Goal: Information Seeking & Learning: Learn about a topic

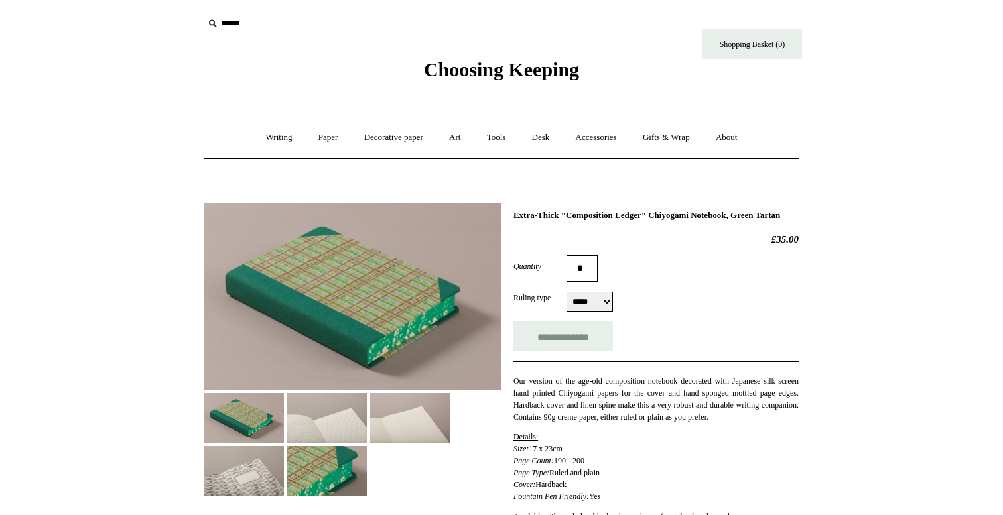
select select "*****"
click at [486, 65] on span "Choosing Keeping" at bounding box center [501, 69] width 155 height 22
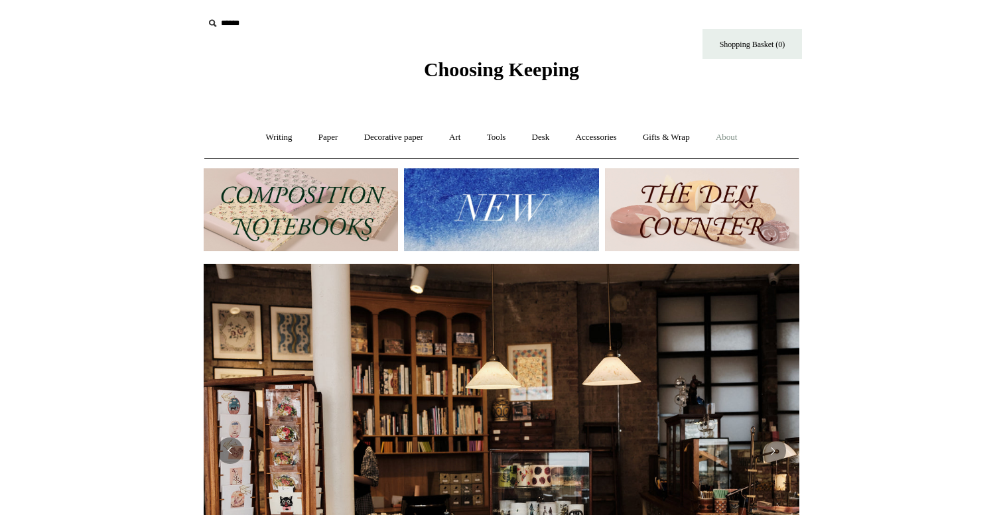
click at [740, 143] on link "About +" at bounding box center [727, 137] width 46 height 35
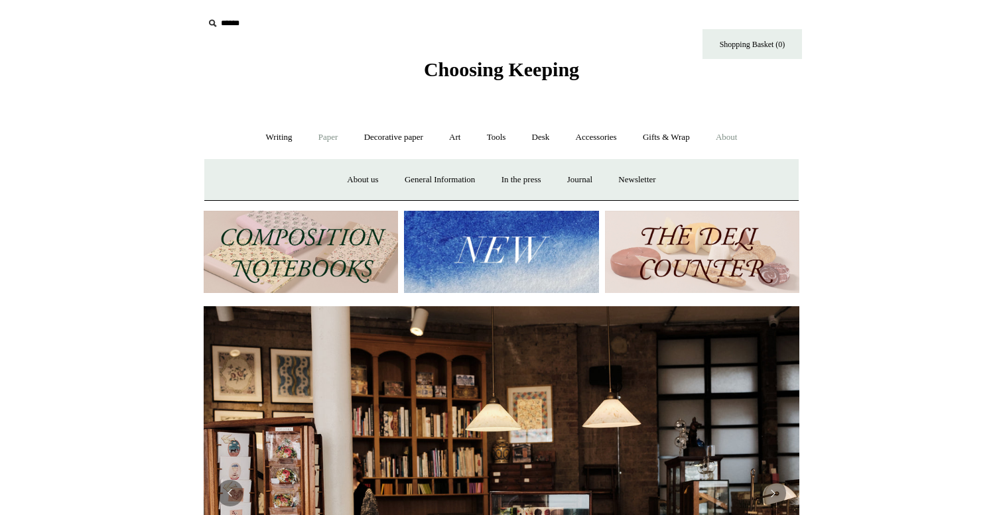
click at [335, 137] on link "Paper +" at bounding box center [328, 137] width 44 height 35
click at [309, 181] on link "Notebooks +" at bounding box center [315, 180] width 61 height 35
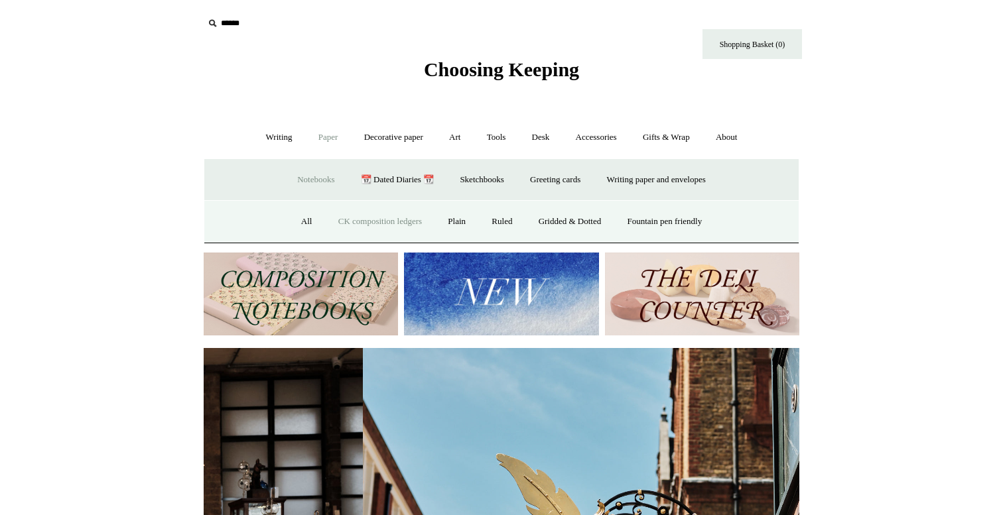
scroll to position [0, 596]
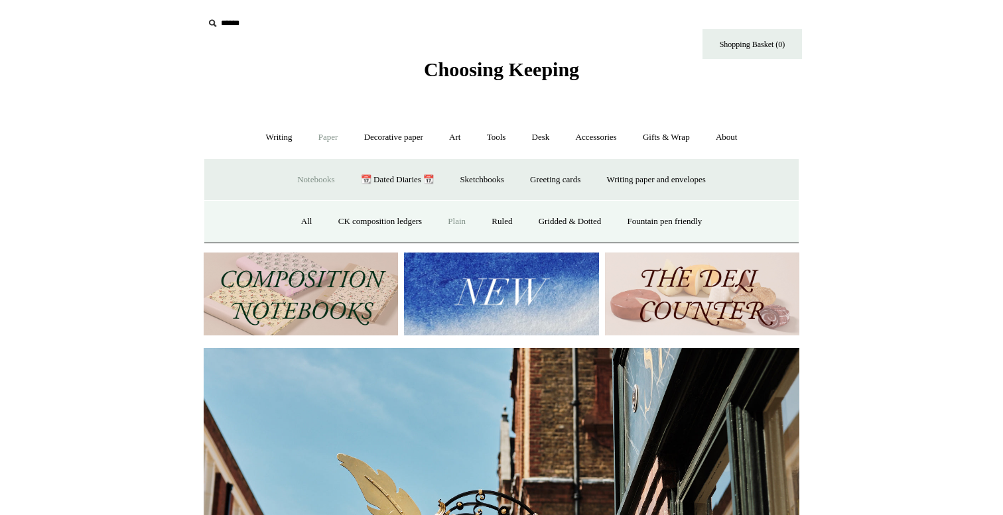
click at [455, 220] on link "Plain" at bounding box center [457, 221] width 42 height 35
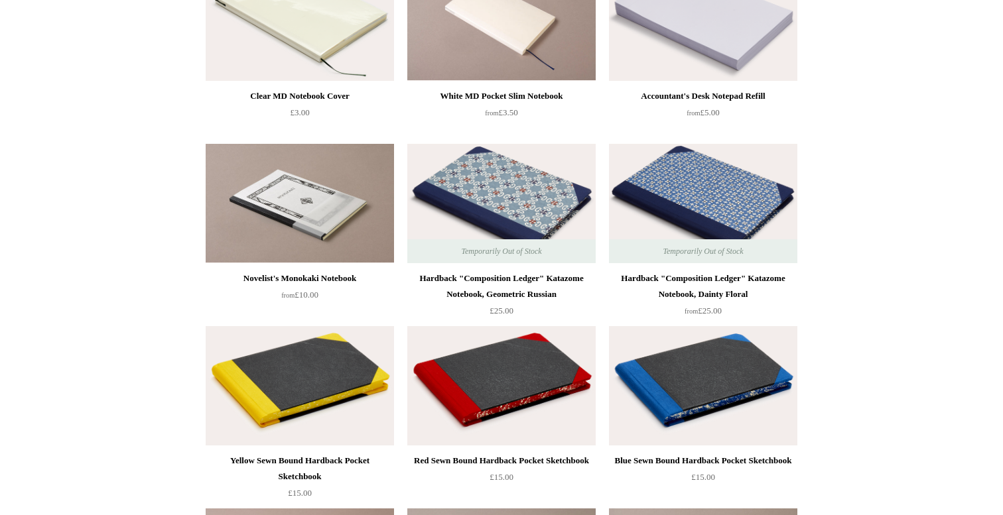
scroll to position [944, 0]
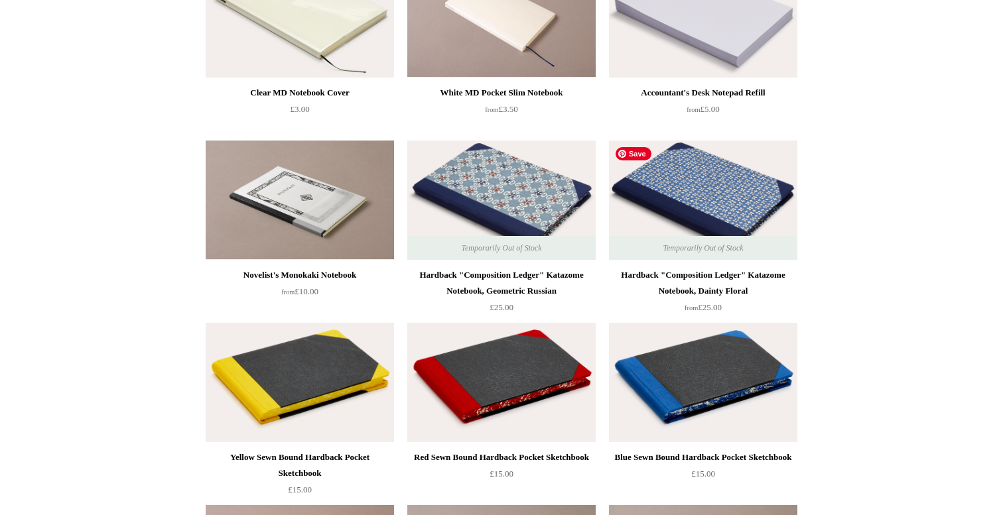
click at [733, 211] on img at bounding box center [703, 200] width 188 height 119
click at [498, 205] on img at bounding box center [501, 200] width 188 height 119
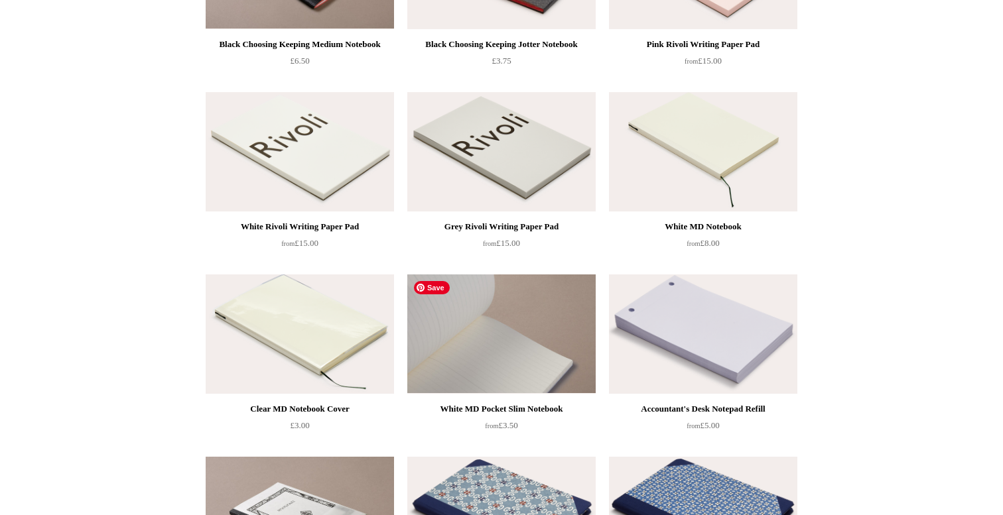
scroll to position [0, 0]
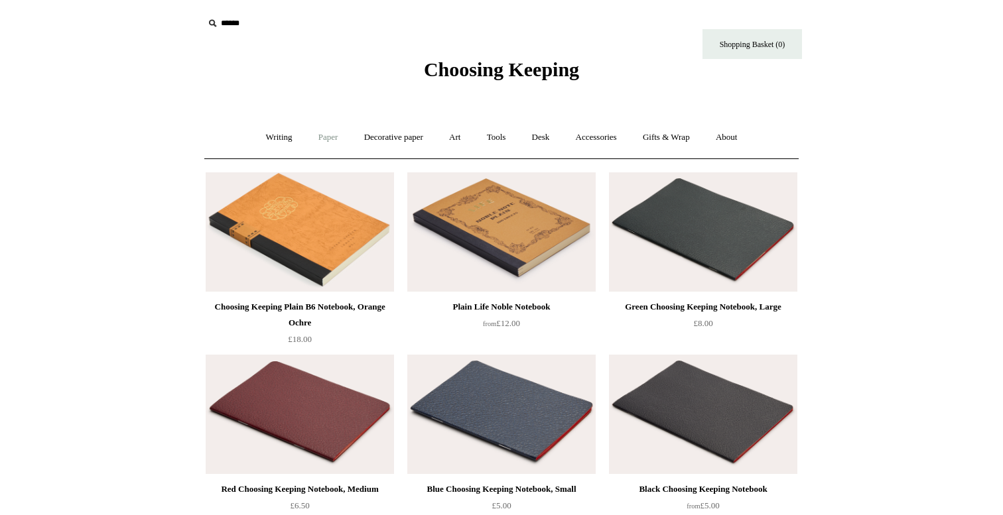
click at [322, 136] on link "Paper +" at bounding box center [328, 137] width 44 height 35
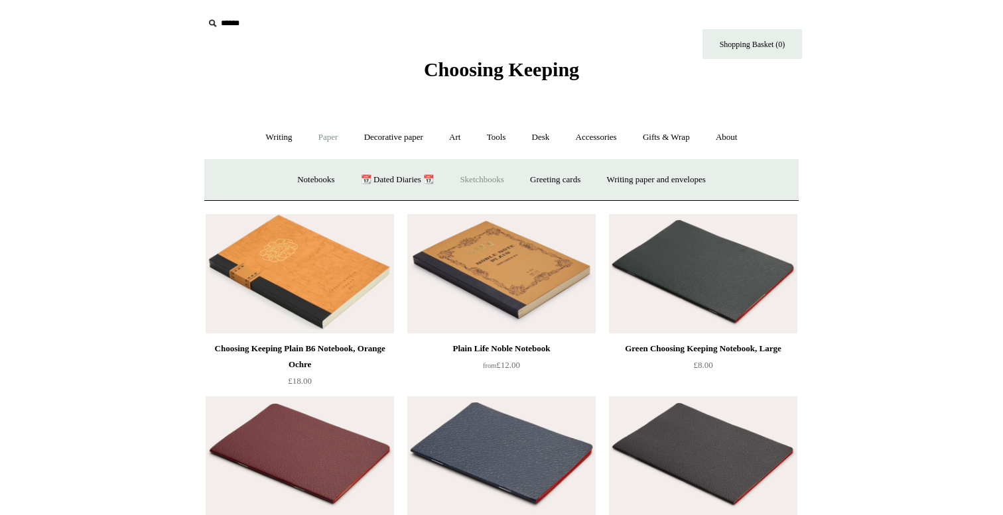
click at [490, 174] on link "Sketchbooks +" at bounding box center [482, 180] width 68 height 35
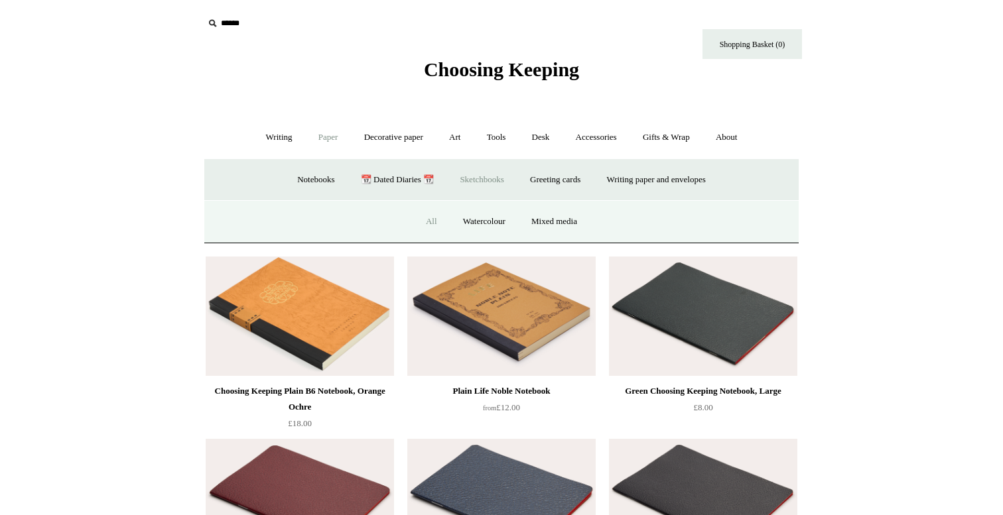
click at [426, 218] on link "All" at bounding box center [431, 221] width 35 height 35
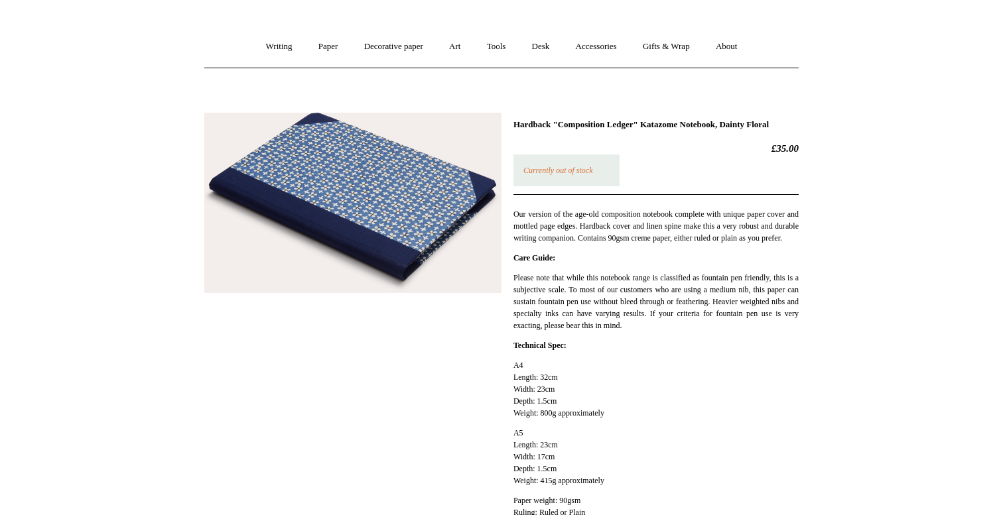
scroll to position [96, 0]
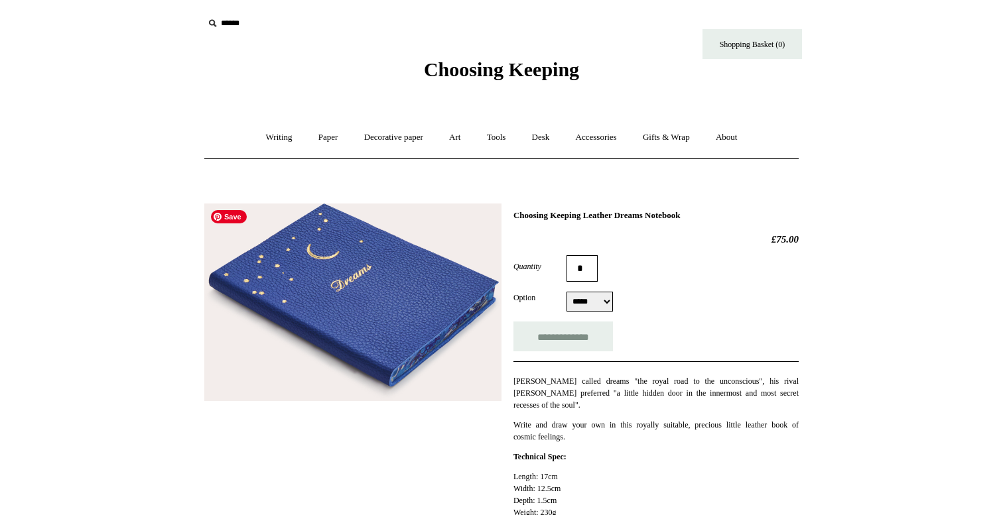
click at [454, 294] on img at bounding box center [352, 303] width 297 height 198
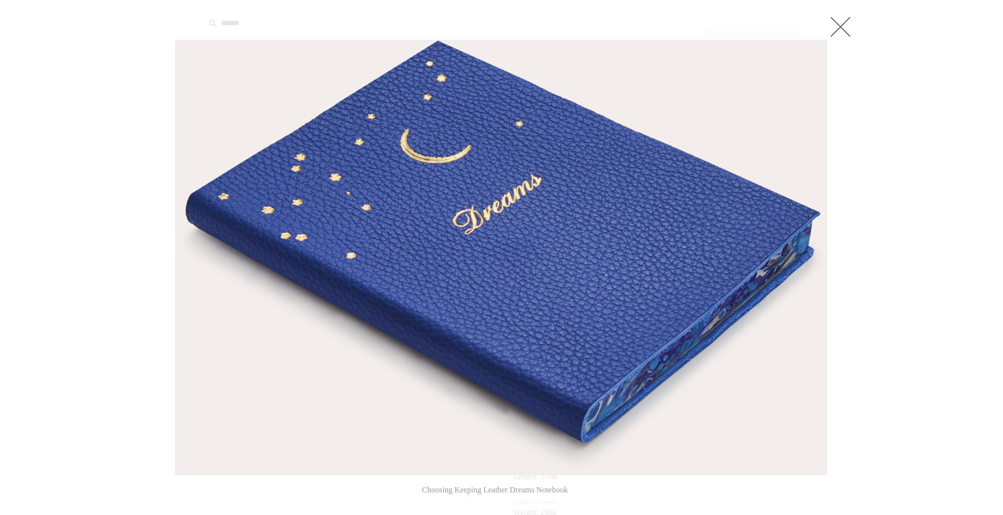
click at [834, 25] on link at bounding box center [840, 26] width 27 height 27
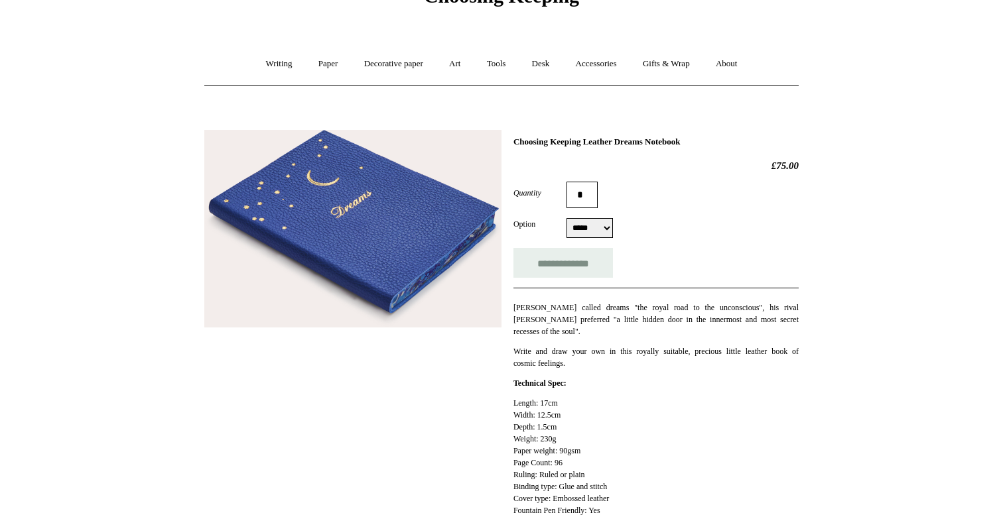
scroll to position [76, 0]
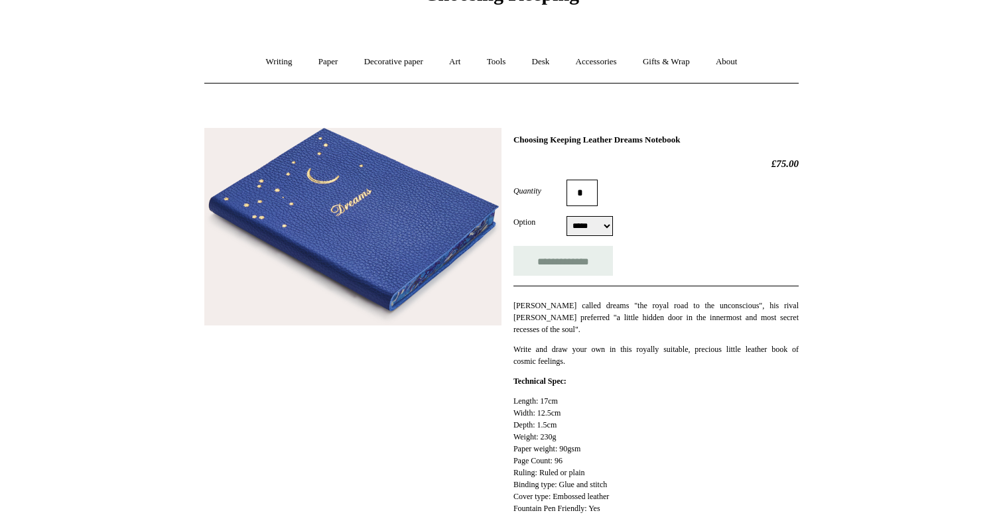
click at [596, 224] on select "***** *****" at bounding box center [589, 226] width 46 height 20
select select "*****"
click at [566, 218] on select "***** *****" at bounding box center [589, 226] width 46 height 20
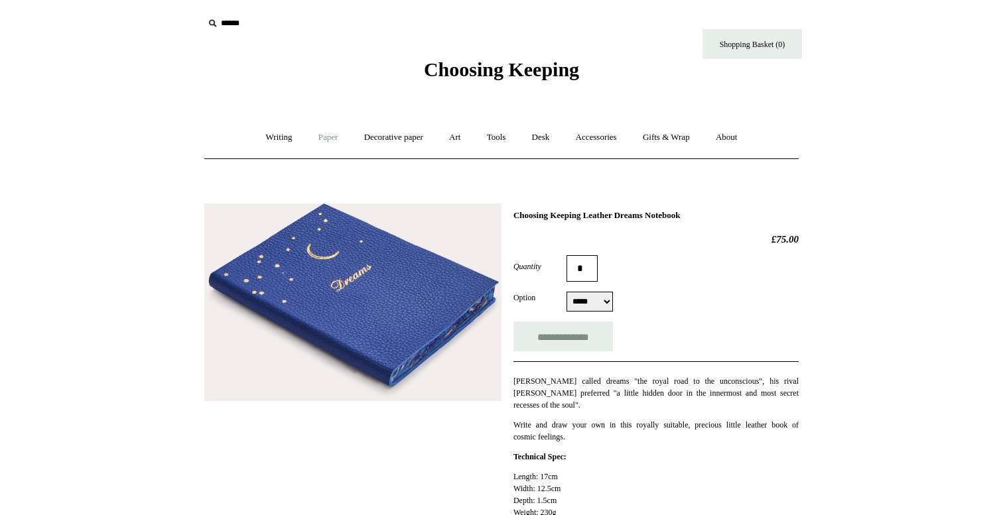
click at [306, 138] on link "Paper +" at bounding box center [328, 137] width 44 height 35
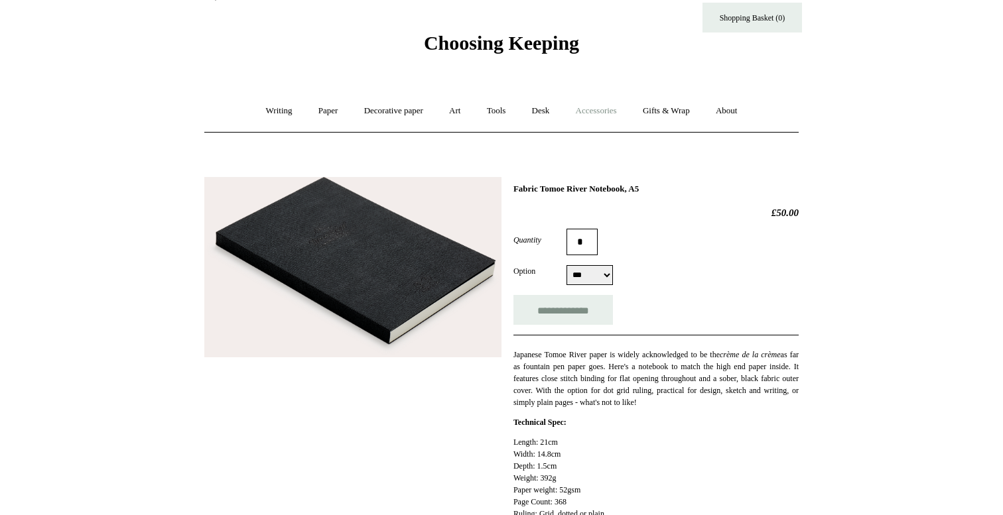
scroll to position [34, 0]
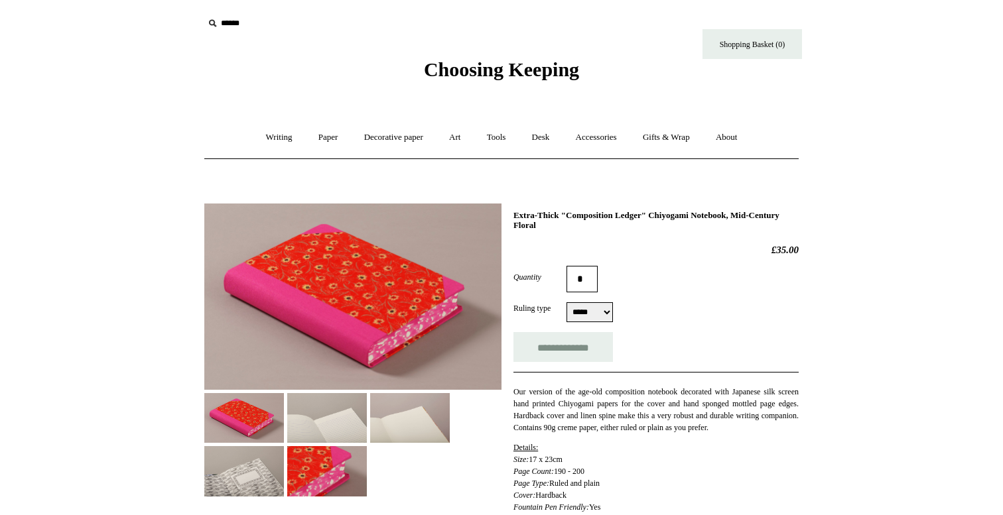
select select "*****"
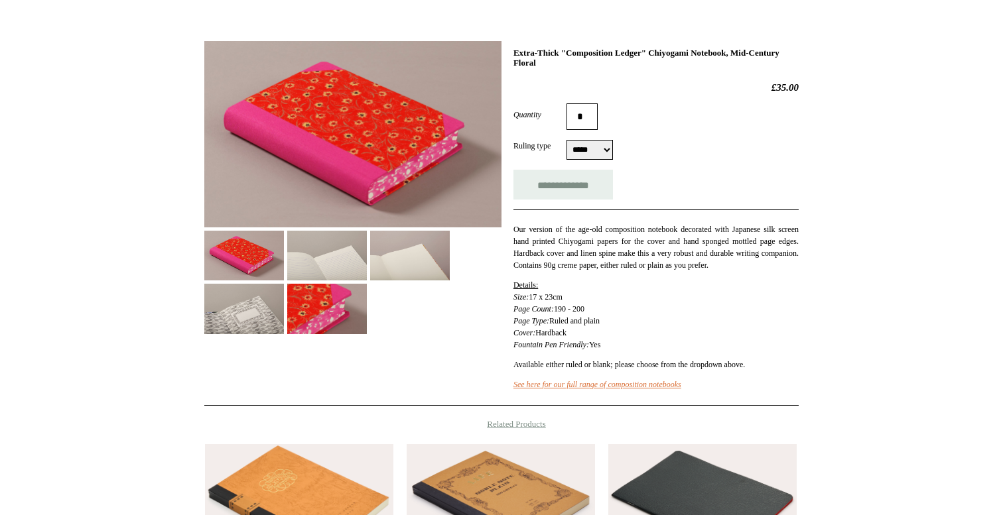
scroll to position [175, 0]
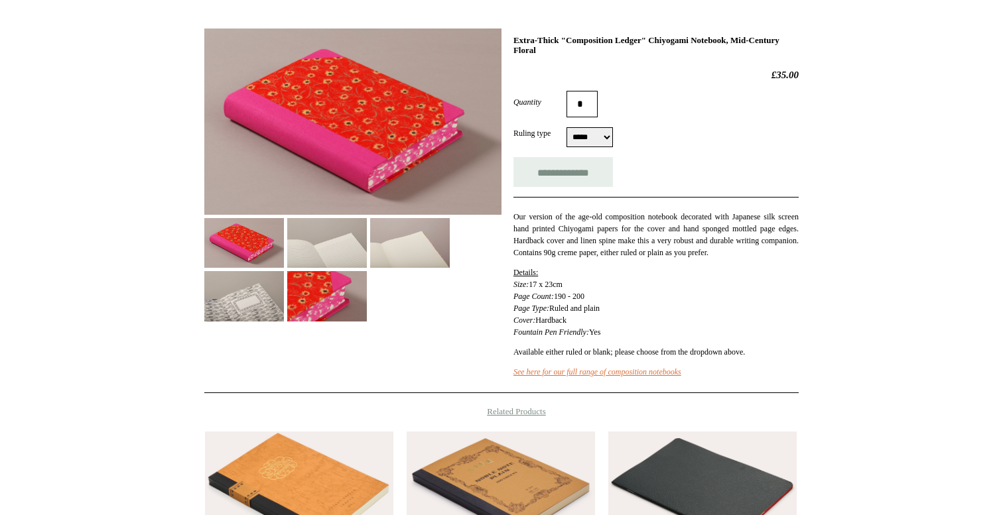
click at [324, 252] on img at bounding box center [327, 243] width 80 height 50
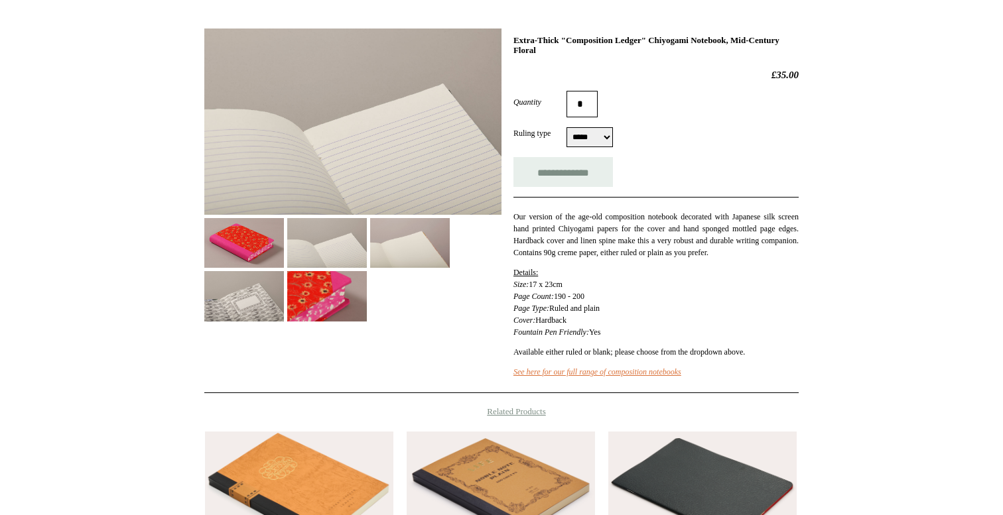
click at [416, 243] on img at bounding box center [410, 243] width 80 height 50
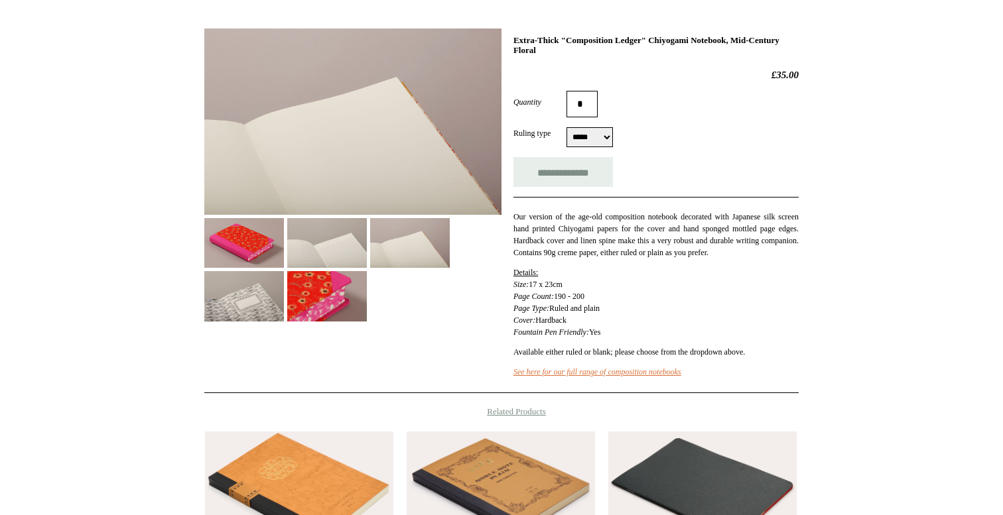
click at [367, 309] on img at bounding box center [327, 296] width 80 height 50
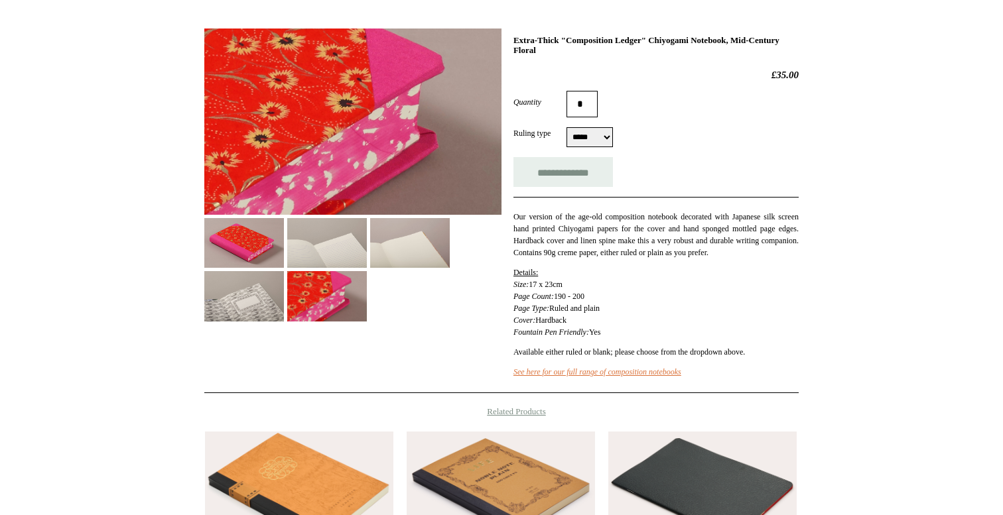
click at [413, 263] on img at bounding box center [410, 243] width 80 height 50
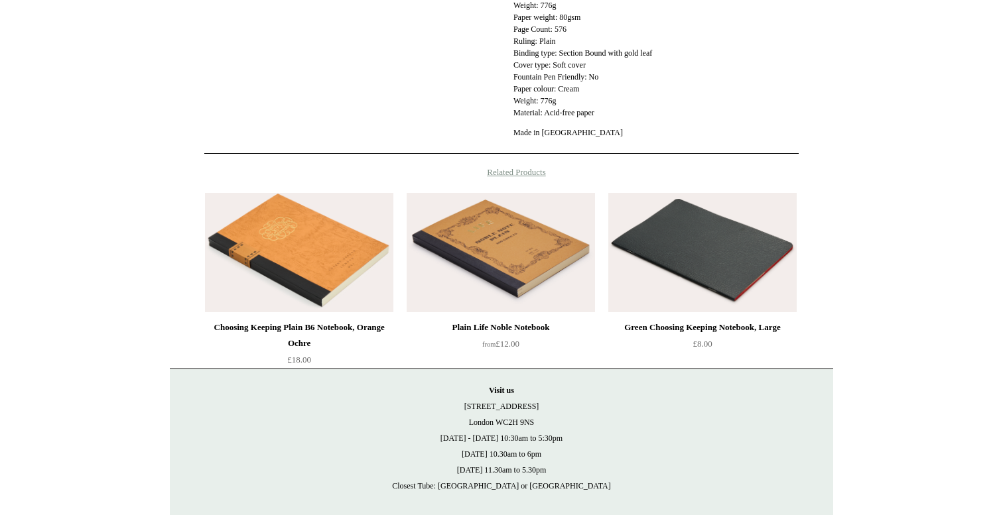
scroll to position [520, 0]
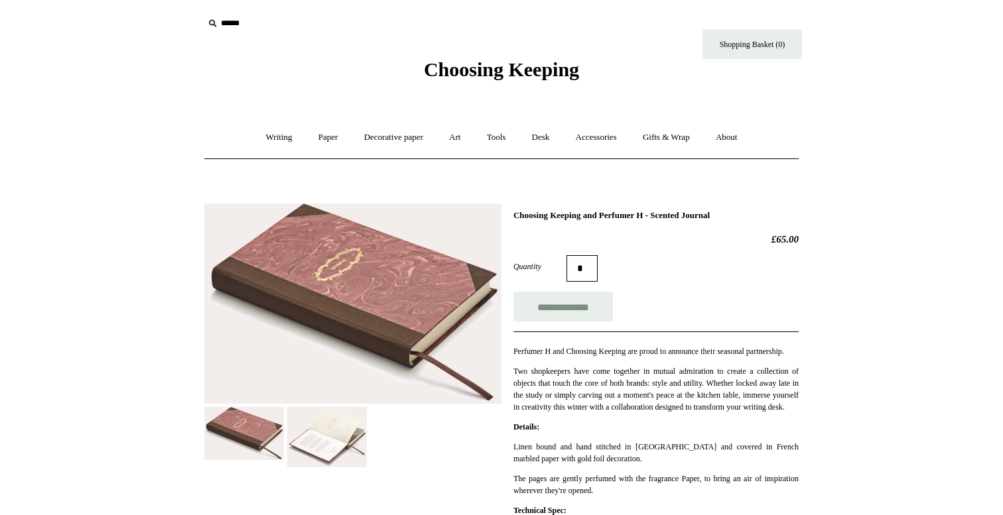
click at [348, 428] on img at bounding box center [327, 437] width 80 height 61
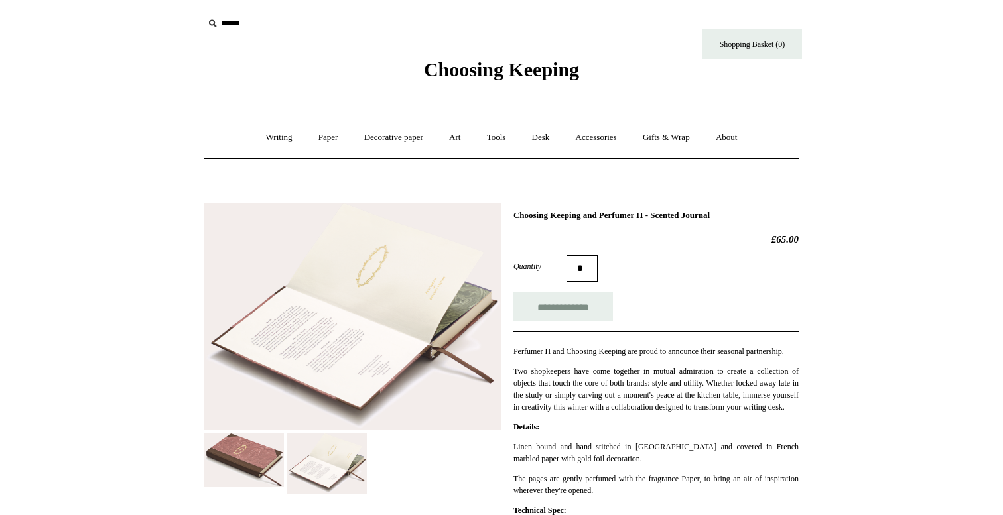
click at [405, 327] on img at bounding box center [352, 317] width 297 height 227
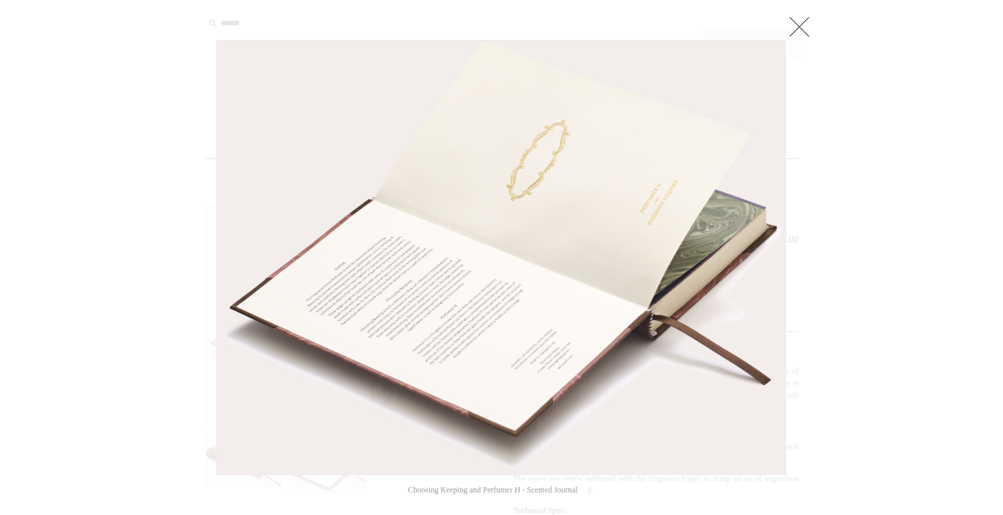
click at [806, 15] on link at bounding box center [799, 26] width 27 height 27
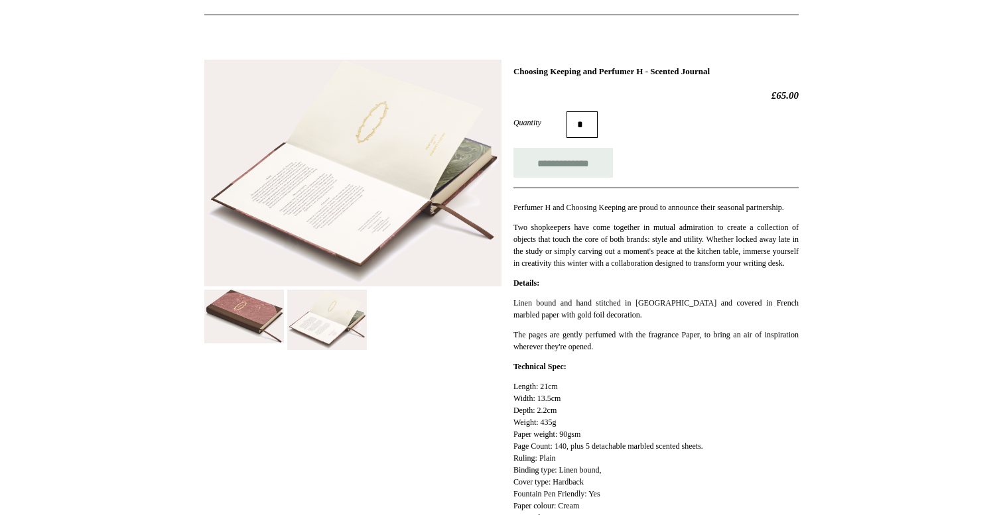
scroll to position [139, 0]
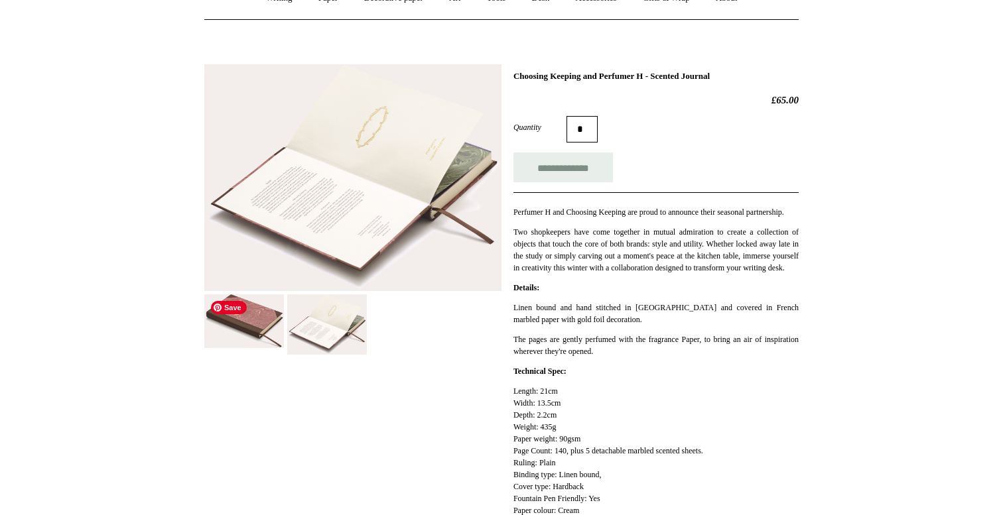
click at [253, 302] on img at bounding box center [244, 322] width 80 height 54
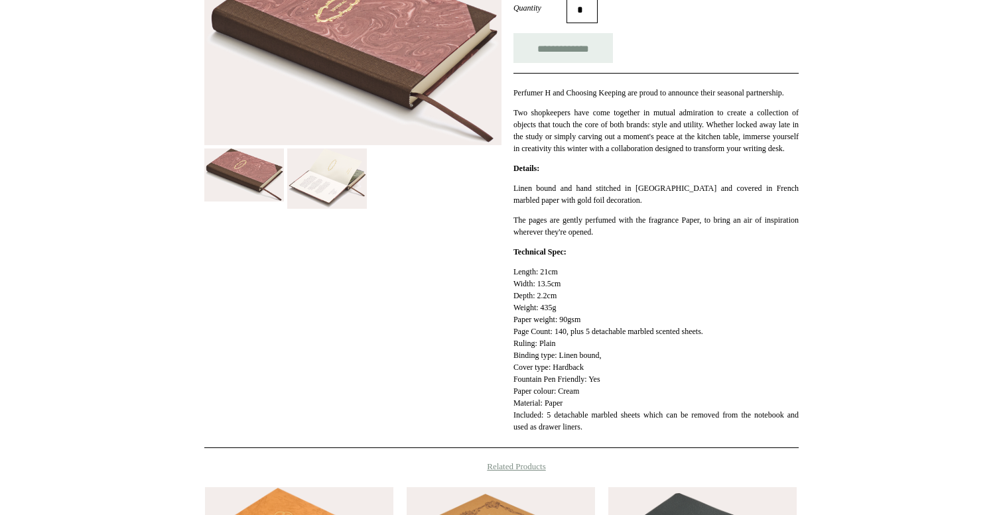
scroll to position [0, 0]
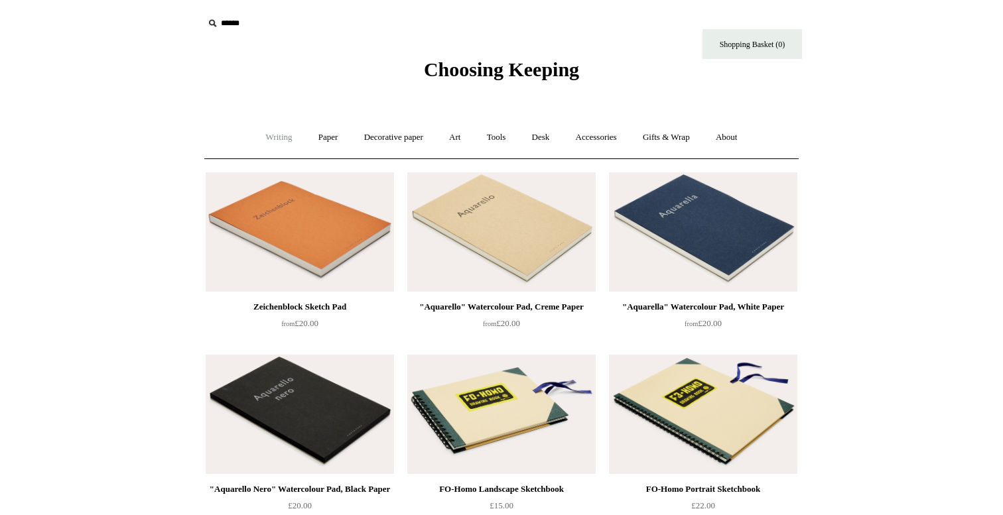
click at [279, 133] on link "Writing +" at bounding box center [279, 137] width 50 height 35
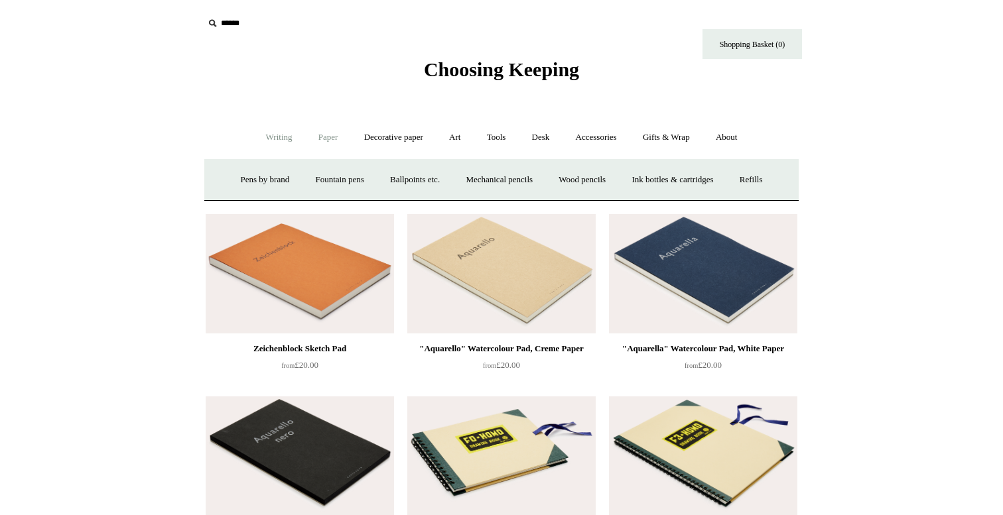
click at [308, 138] on link "Paper +" at bounding box center [328, 137] width 44 height 35
click at [316, 177] on link "Notebooks +" at bounding box center [315, 180] width 61 height 35
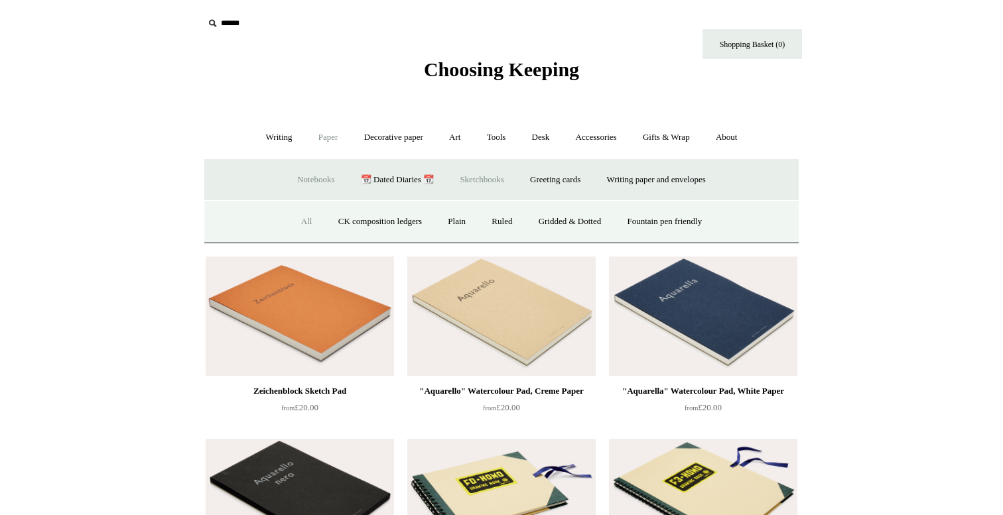
click at [289, 215] on link "All" at bounding box center [306, 221] width 35 height 35
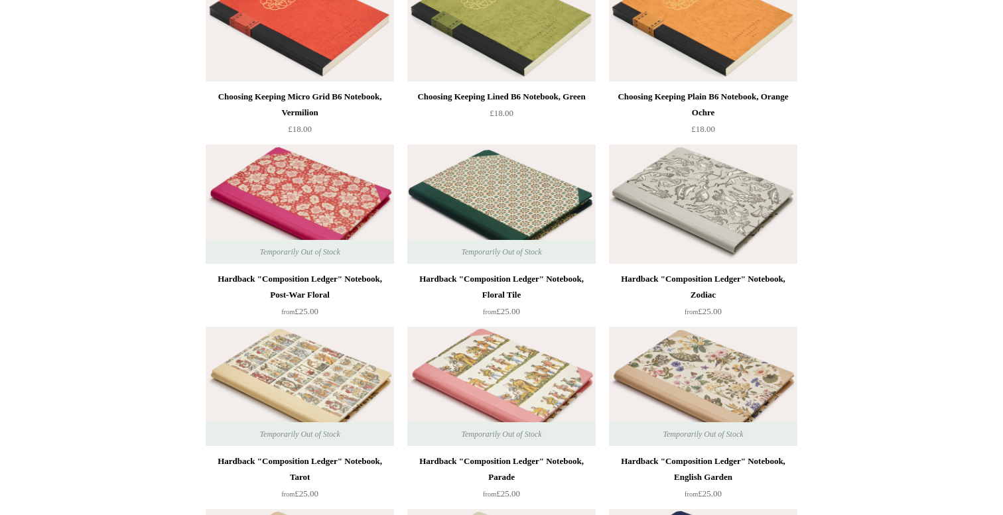
scroll to position [206, 0]
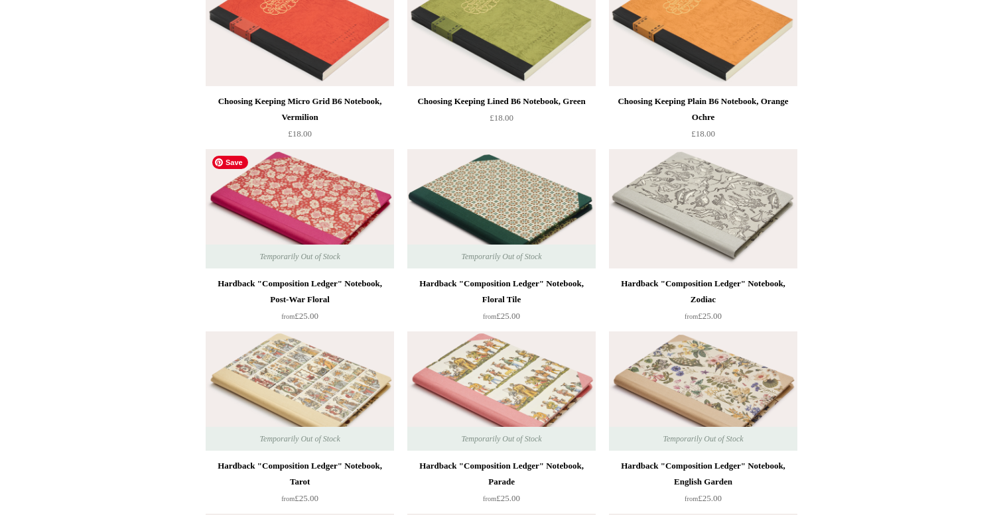
click at [316, 216] on img at bounding box center [300, 208] width 188 height 119
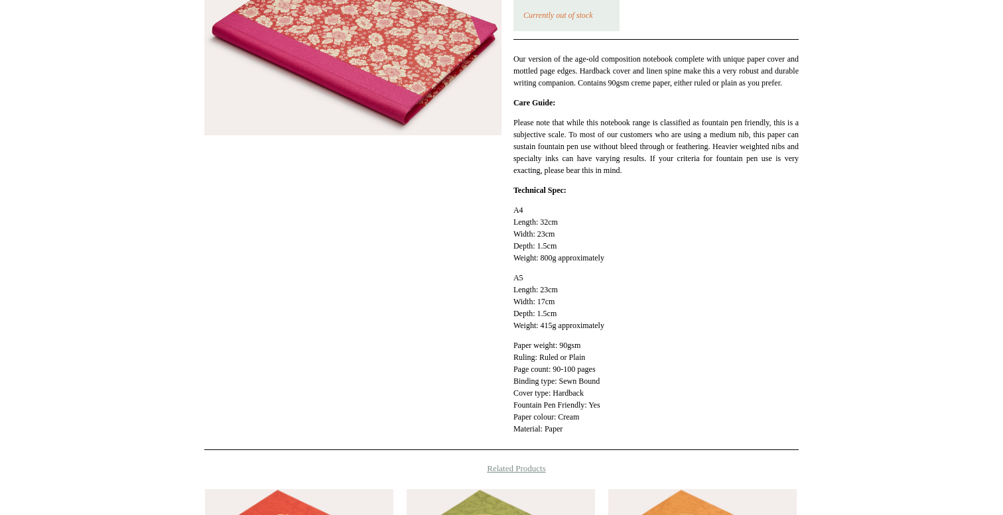
scroll to position [267, 0]
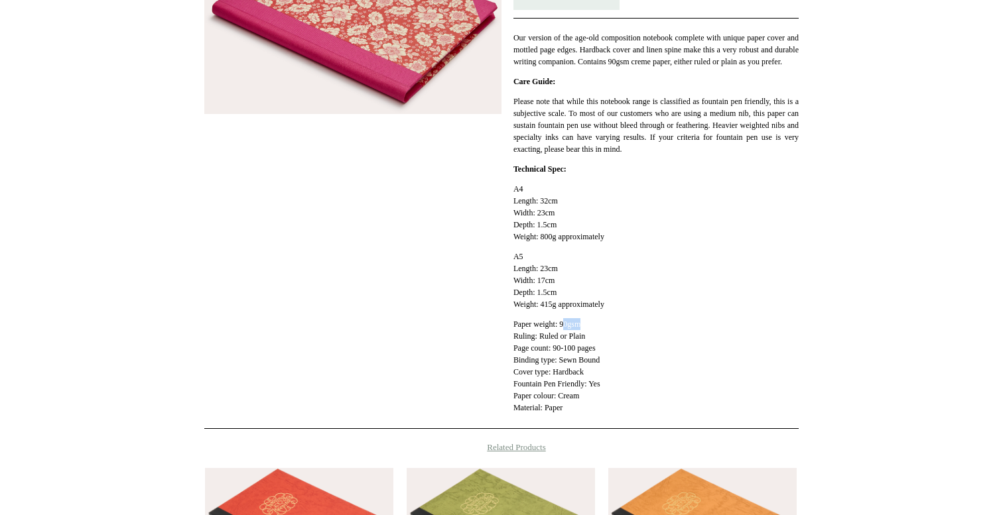
drag, startPoint x: 570, startPoint y: 334, endPoint x: 640, endPoint y: 338, distance: 70.4
click at [640, 338] on p "Paper weight: 90gsm Ruling: Ruled or Plain Page count: 90-100 pages Binding typ…" at bounding box center [655, 366] width 285 height 96
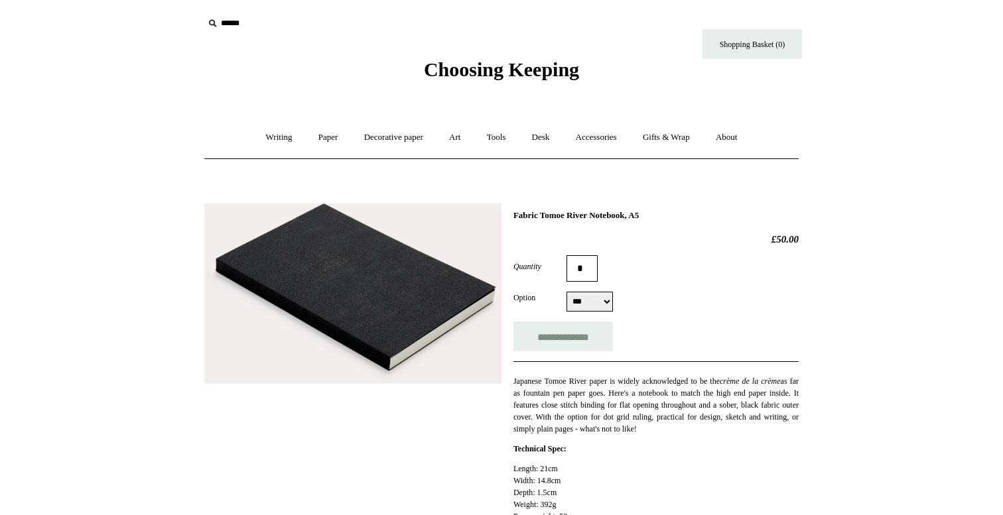
scroll to position [34, 0]
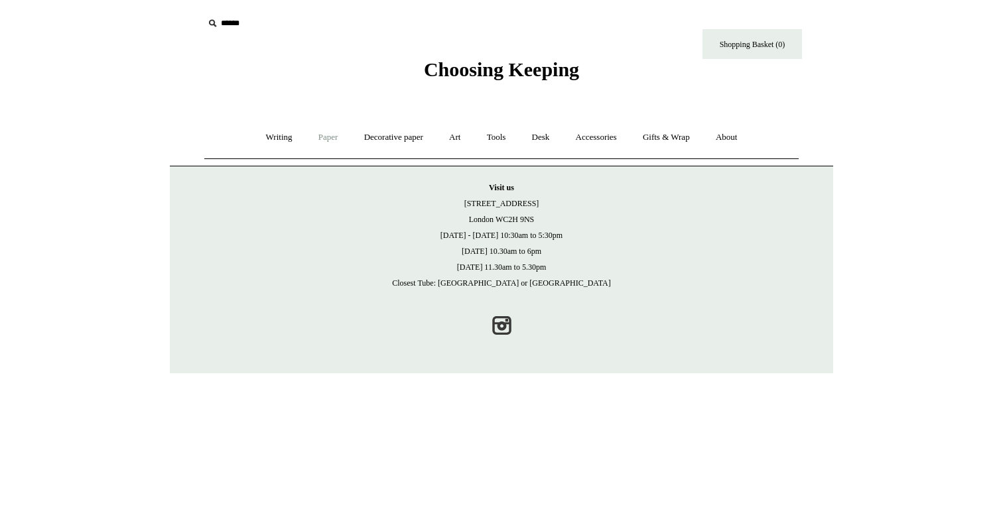
click at [324, 133] on link "Paper +" at bounding box center [328, 137] width 44 height 35
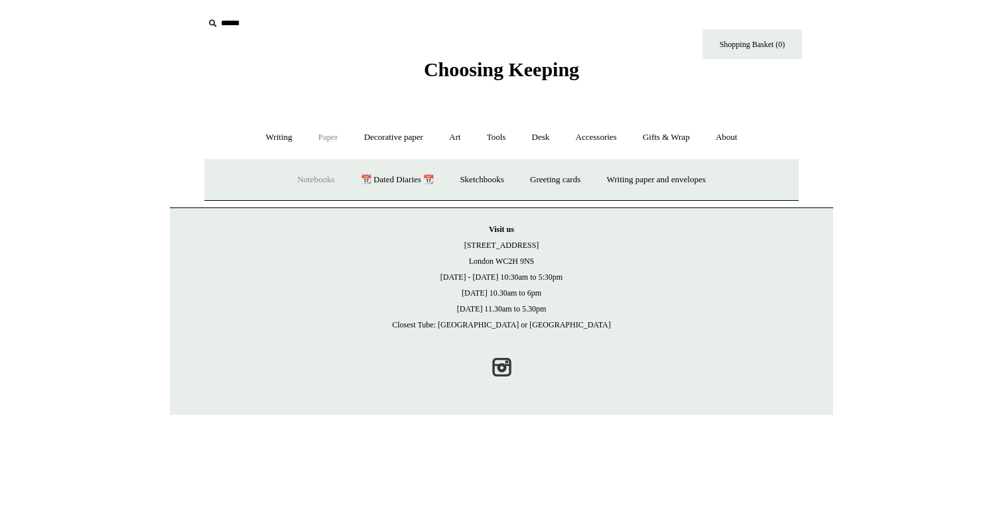
click at [321, 173] on link "Notebooks +" at bounding box center [315, 180] width 61 height 35
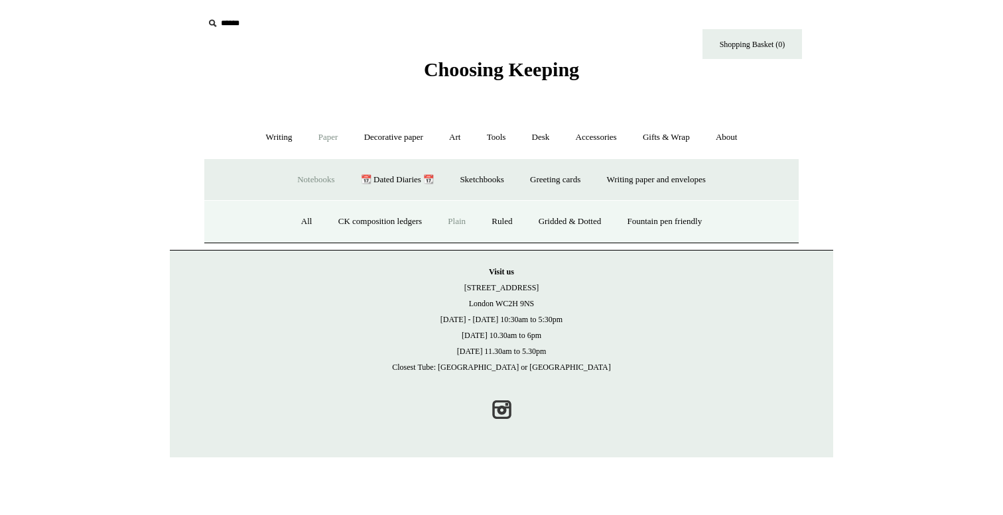
click at [455, 224] on link "Plain" at bounding box center [457, 221] width 42 height 35
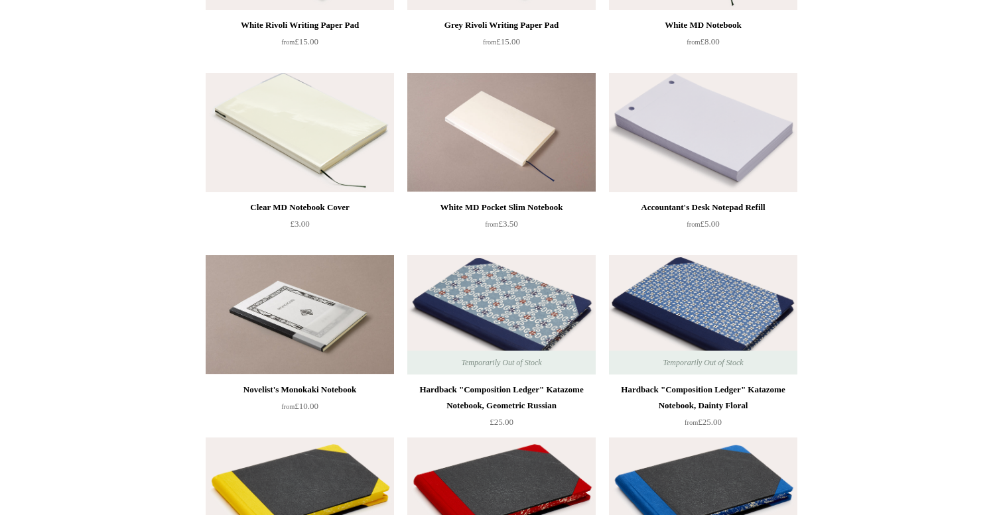
scroll to position [833, 0]
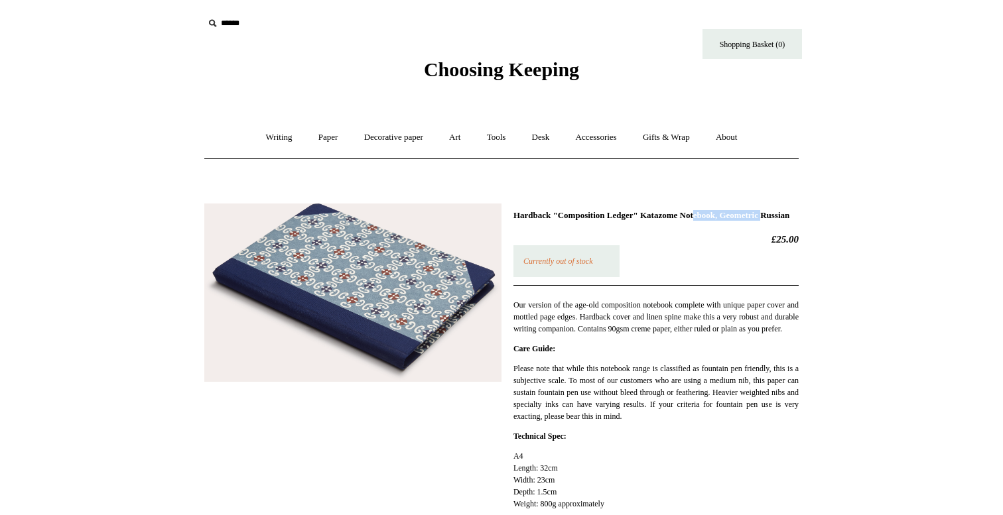
drag, startPoint x: 661, startPoint y: 214, endPoint x: 748, endPoint y: 212, distance: 87.6
click at [748, 212] on h1 "Hardback "Composition Ledger" Katazome Notebook, Geometric Russian" at bounding box center [655, 215] width 285 height 11
copy h1 "Katazome Notebook"
